Goal: Check status

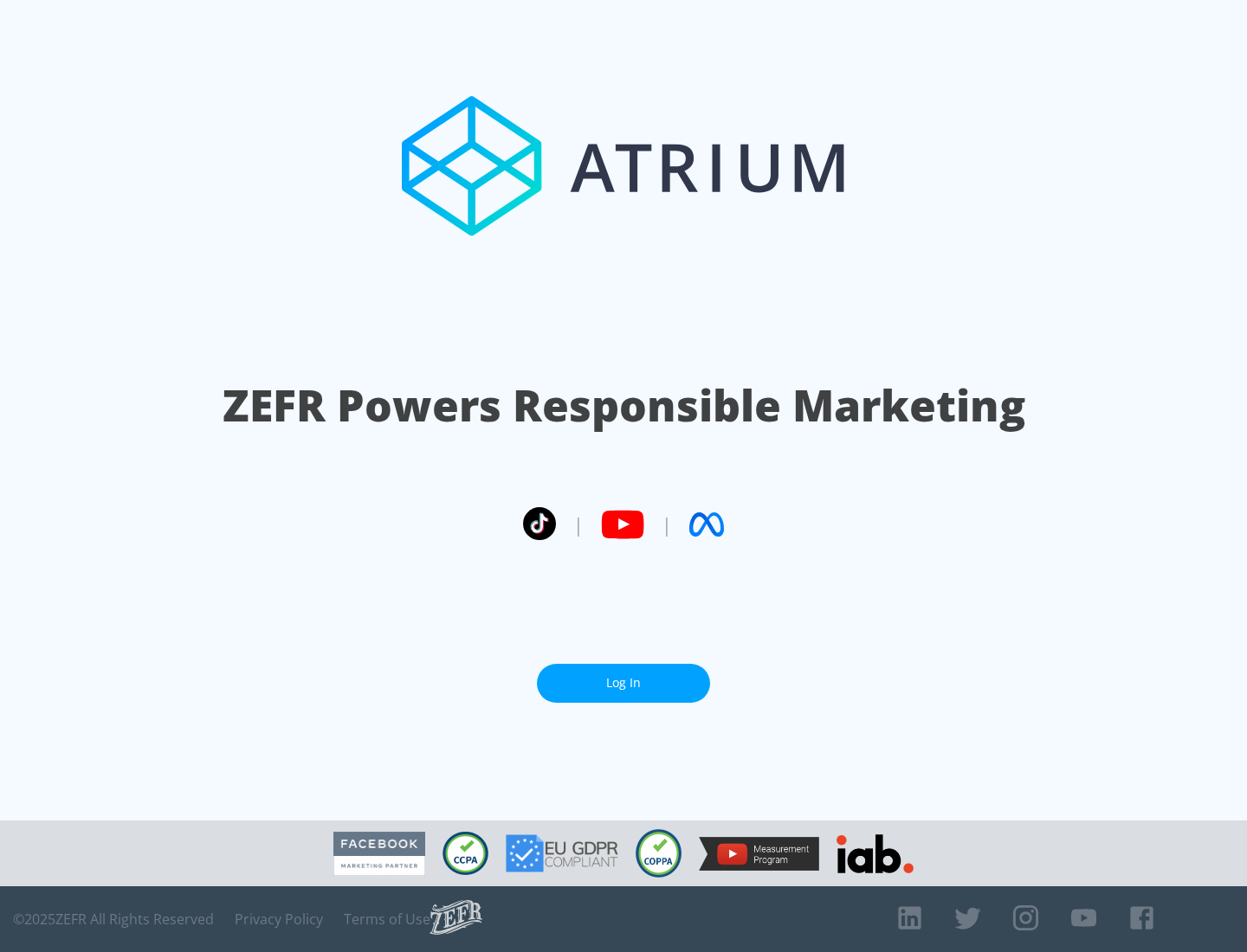
click at [624, 683] on link "Log In" at bounding box center [624, 683] width 174 height 39
